Goal: Task Accomplishment & Management: Complete application form

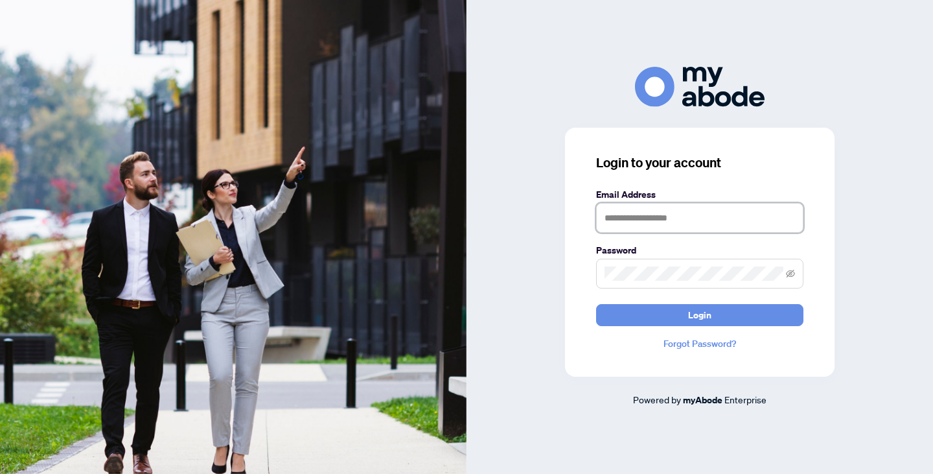
click at [621, 218] on input "text" at bounding box center [699, 218] width 207 height 30
type input "**********"
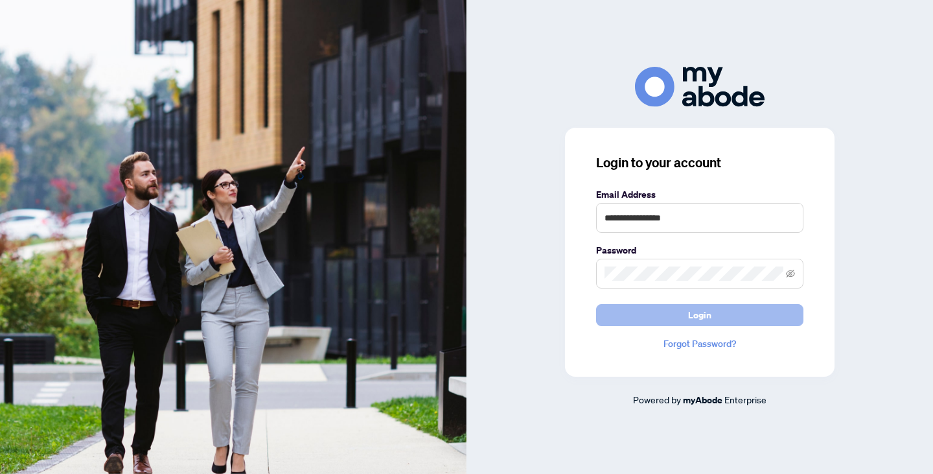
click at [661, 312] on button "Login" at bounding box center [699, 315] width 207 height 22
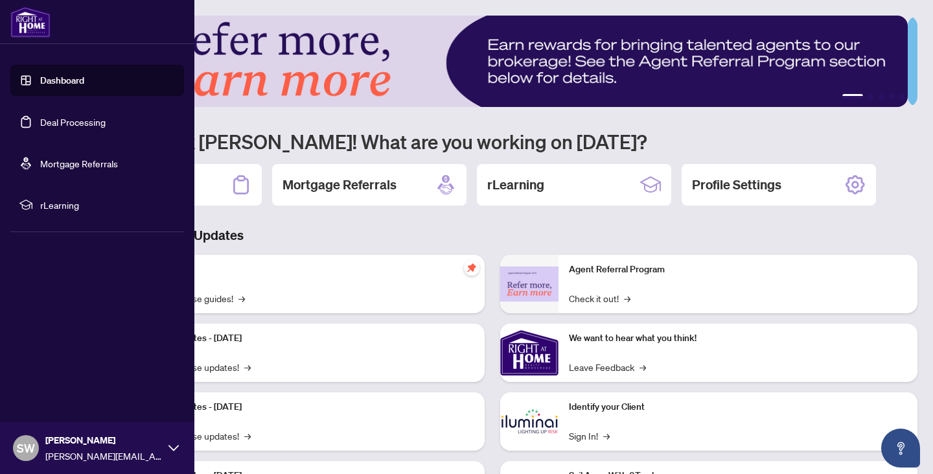
click at [43, 82] on link "Dashboard" at bounding box center [62, 81] width 44 height 12
click at [85, 121] on link "Deal Processing" at bounding box center [72, 122] width 65 height 12
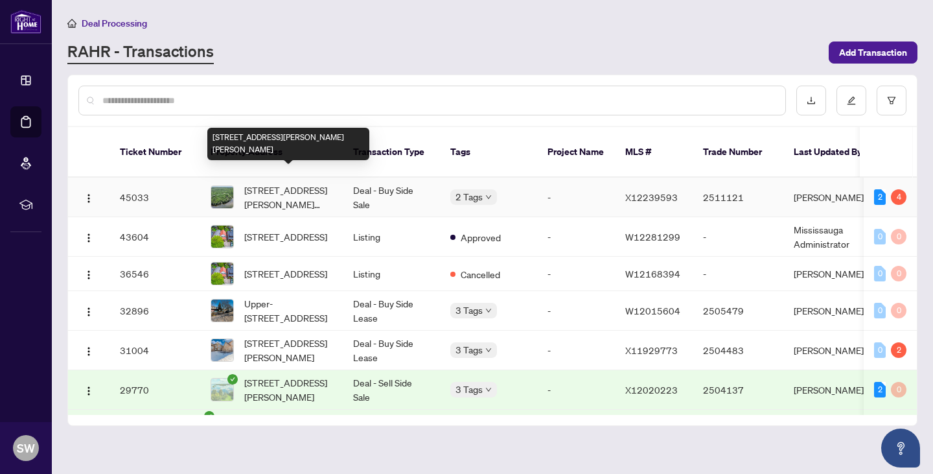
click at [294, 190] on span "[STREET_ADDRESS][PERSON_NAME][PERSON_NAME]" at bounding box center [288, 197] width 88 height 29
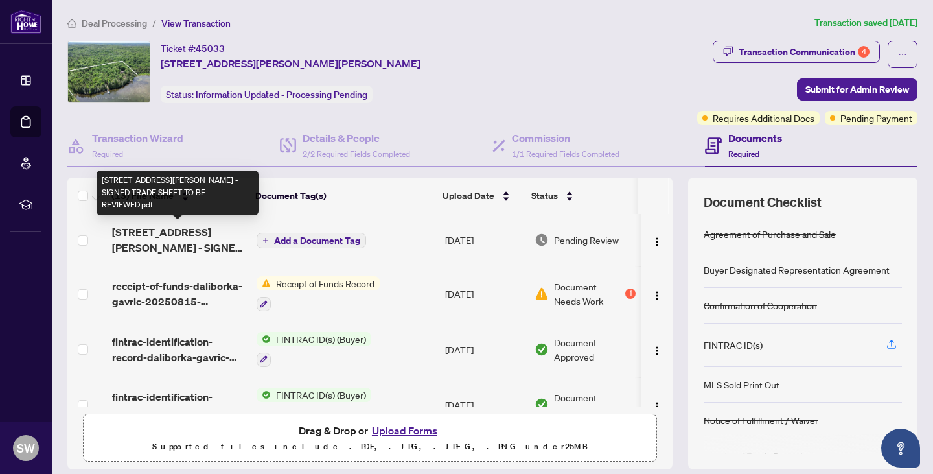
click at [183, 241] on span "[STREET_ADDRESS][PERSON_NAME] - SIGNED TRADE SHEET TO BE REVIEWED.pdf" at bounding box center [179, 239] width 134 height 31
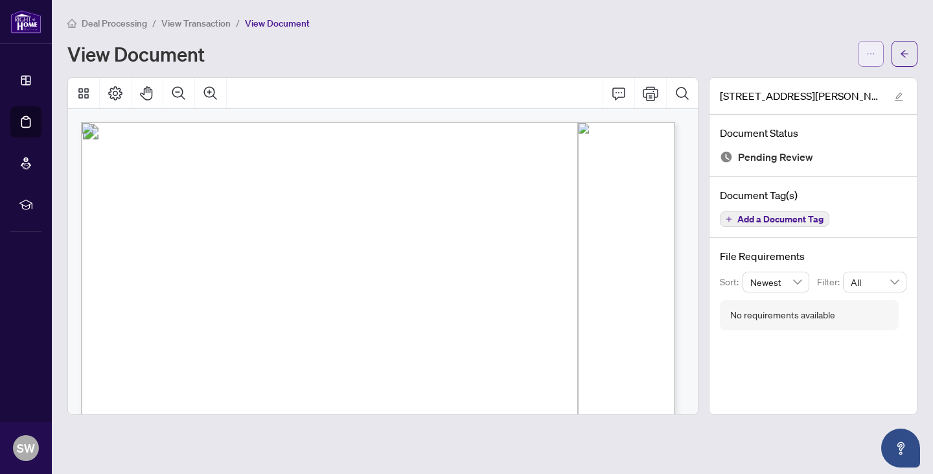
click at [871, 49] on icon "ellipsis" at bounding box center [870, 53] width 9 height 9
click at [841, 78] on span "Download" at bounding box center [824, 82] width 98 height 14
click at [907, 58] on span "button" at bounding box center [904, 53] width 9 height 21
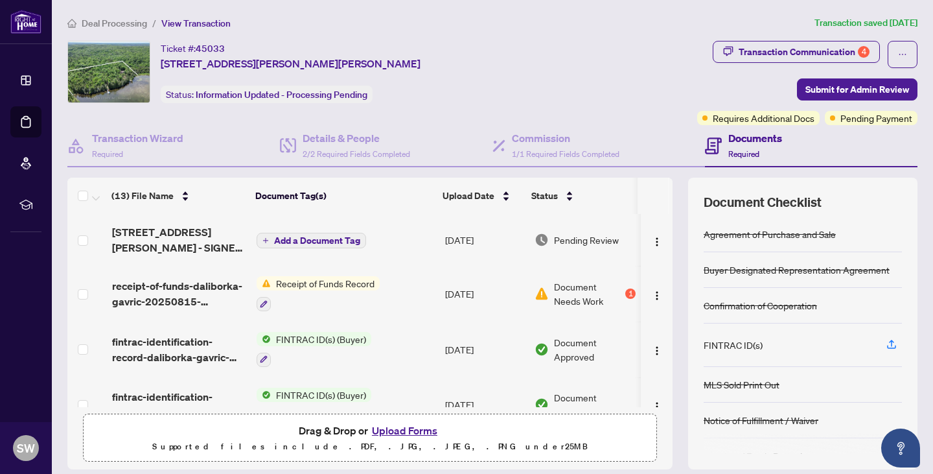
click at [413, 433] on button "Upload Forms" at bounding box center [404, 430] width 73 height 17
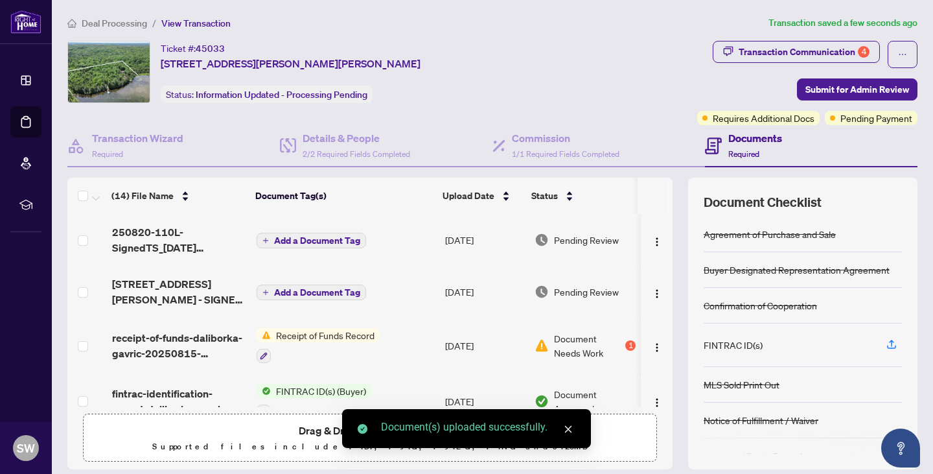
click at [332, 240] on span "Add a Document Tag" at bounding box center [317, 240] width 86 height 9
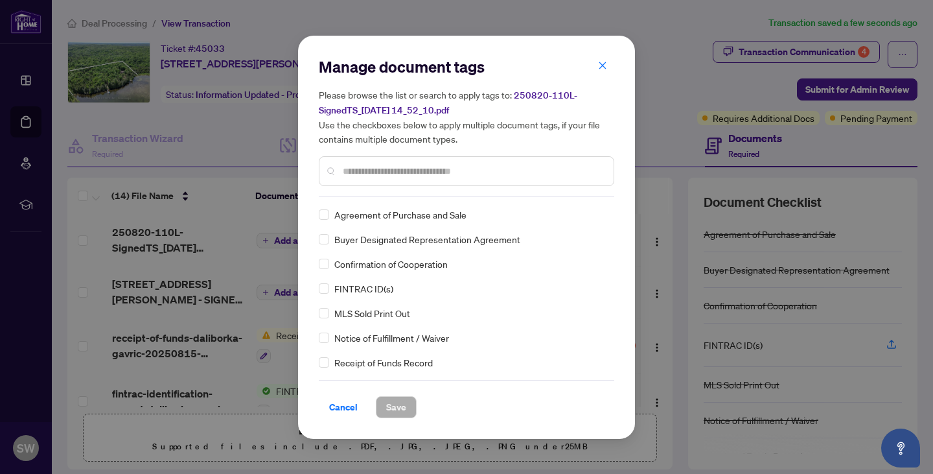
click at [389, 187] on div "Manage document tags Please browse the list or search to apply tags to: 250820-…" at bounding box center [466, 126] width 295 height 141
click at [393, 168] on input "text" at bounding box center [473, 171] width 260 height 14
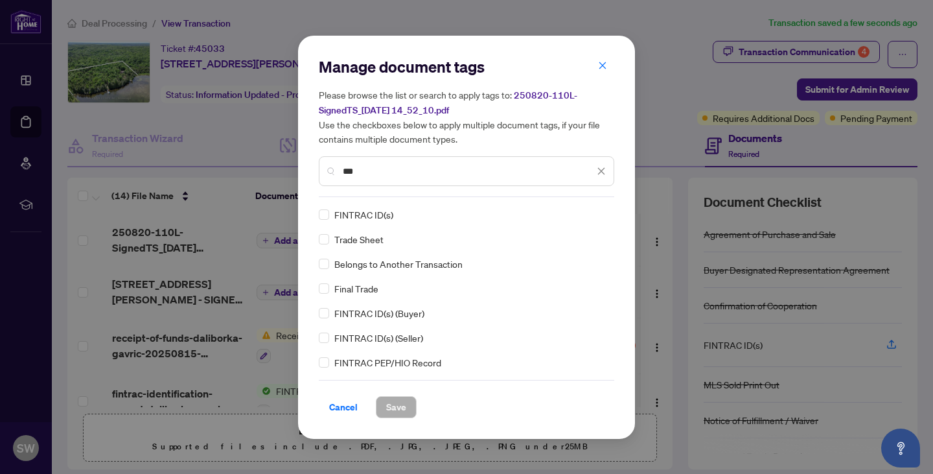
type input "***"
click at [397, 407] on span "Save" at bounding box center [396, 407] width 20 height 21
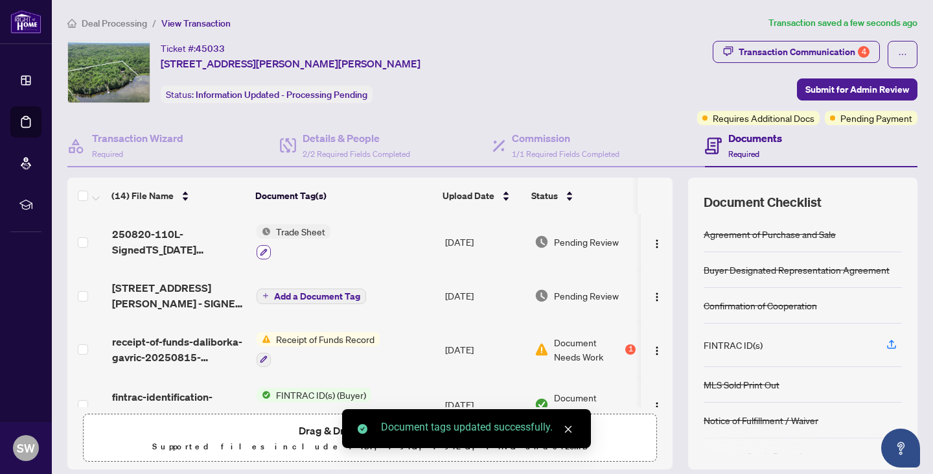
click at [260, 251] on icon "button" at bounding box center [264, 252] width 8 height 8
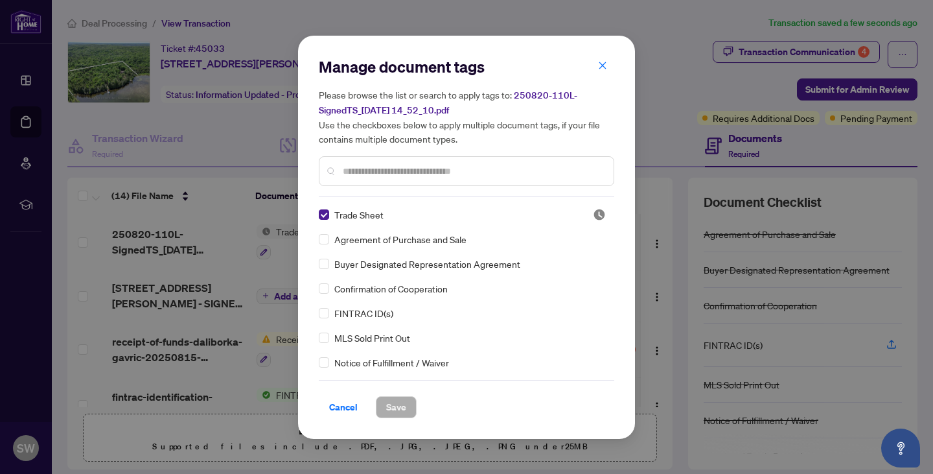
click at [391, 172] on input "text" at bounding box center [473, 171] width 260 height 14
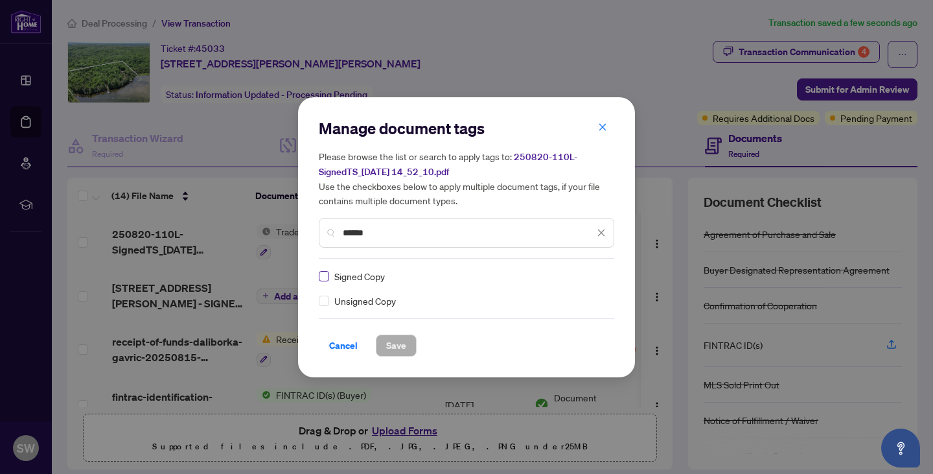
type input "******"
click at [396, 345] on span "Save" at bounding box center [396, 345] width 20 height 21
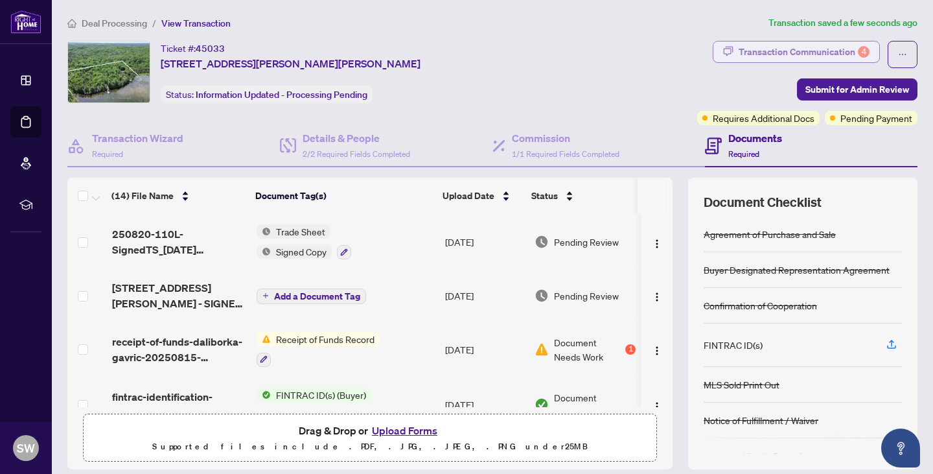
click at [766, 58] on div "Transaction Communication 4" at bounding box center [804, 51] width 131 height 21
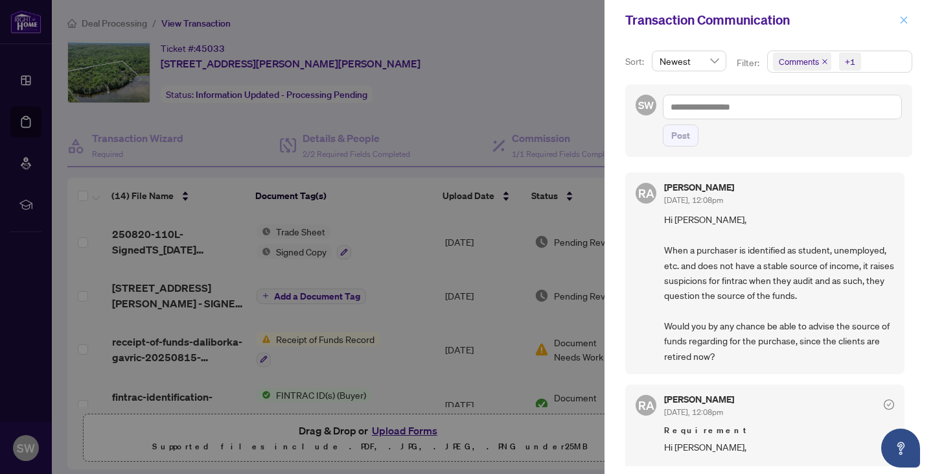
click at [905, 20] on icon "close" at bounding box center [903, 20] width 9 height 9
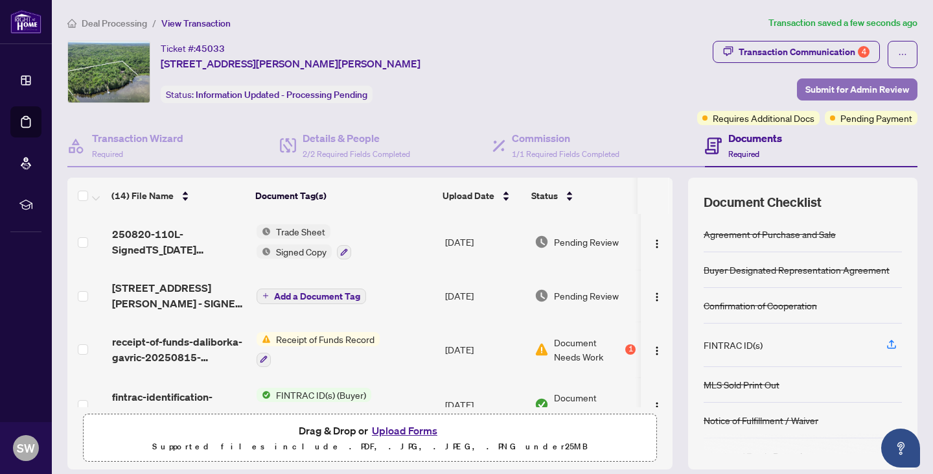
click at [805, 85] on span "Submit for Admin Review" at bounding box center [857, 89] width 104 height 21
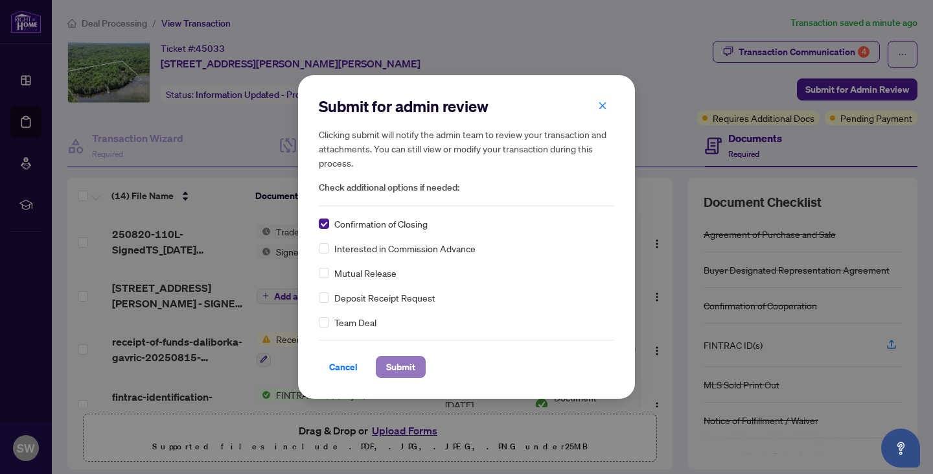
click at [397, 365] on span "Submit" at bounding box center [400, 366] width 29 height 21
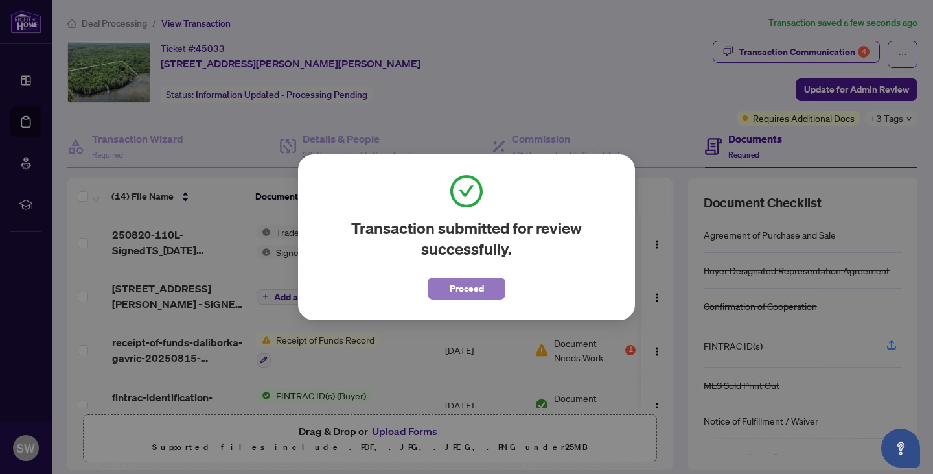
click at [468, 290] on span "Proceed" at bounding box center [467, 288] width 34 height 21
